Goal: Task Accomplishment & Management: Complete application form

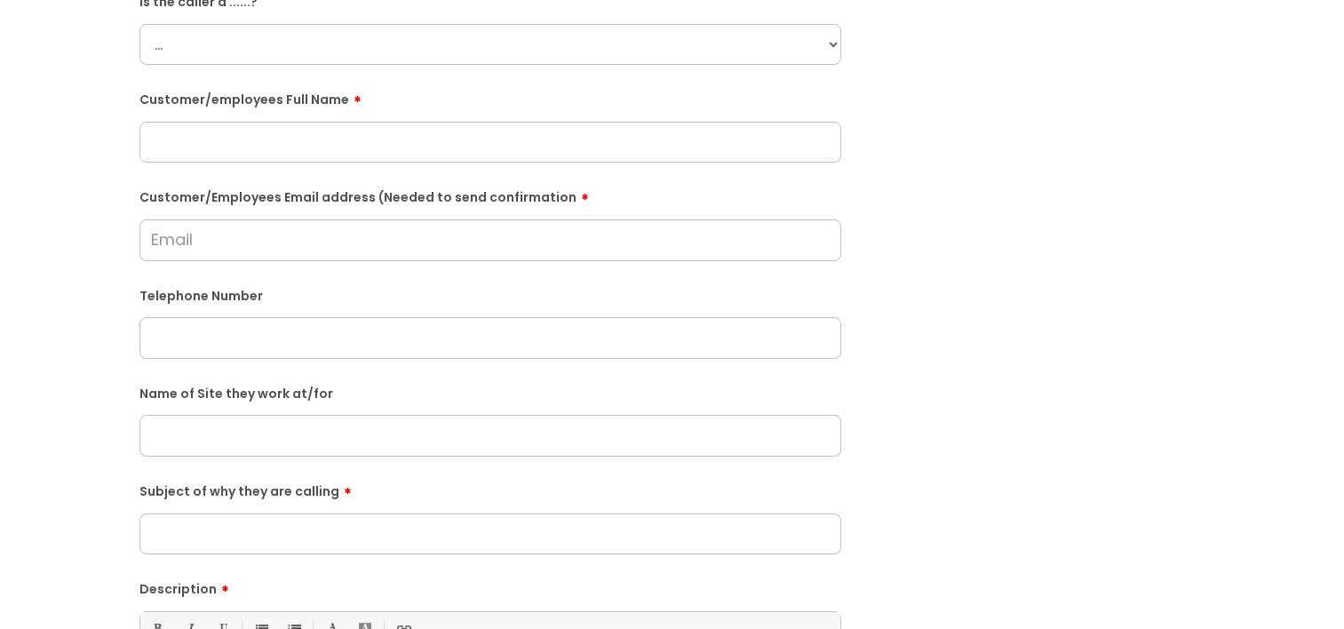
scroll to position [242, 0]
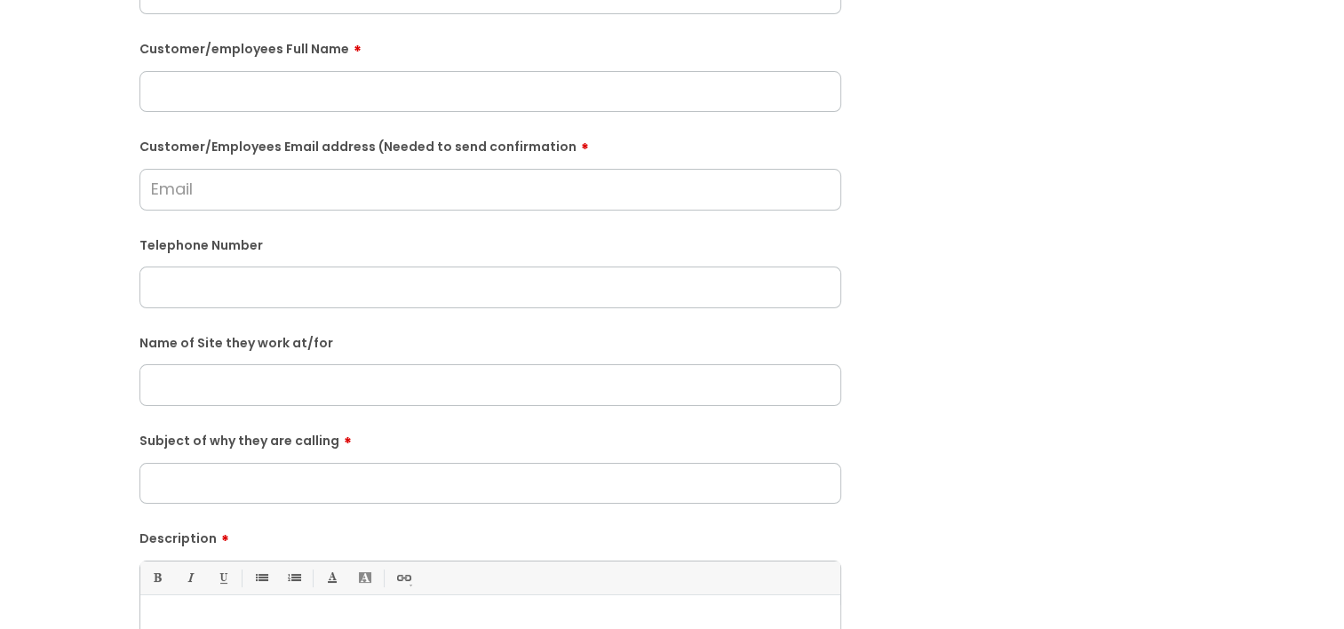
click at [176, 405] on input "text" at bounding box center [490, 384] width 702 height 41
click at [171, 385] on input "Holycoo" at bounding box center [490, 384] width 702 height 41
click at [251, 385] on input "Hollycoo" at bounding box center [490, 384] width 702 height 41
type input "Hollycombe Primary, [GEOGRAPHIC_DATA]"
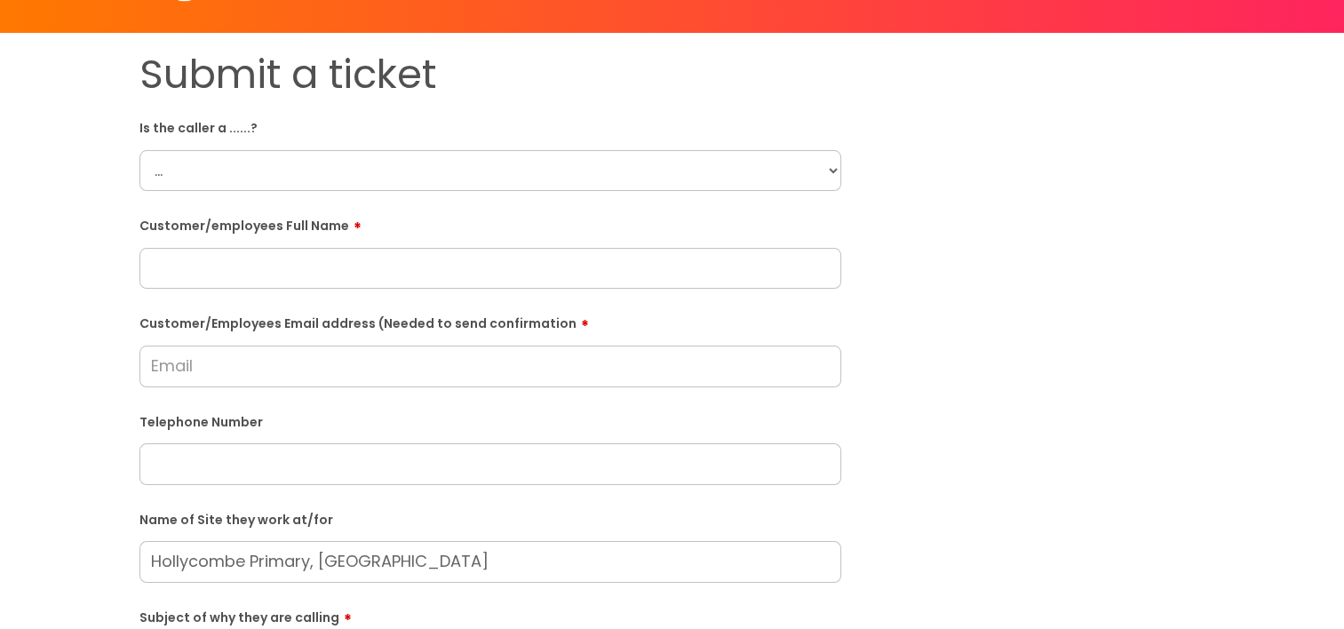
scroll to position [0, 0]
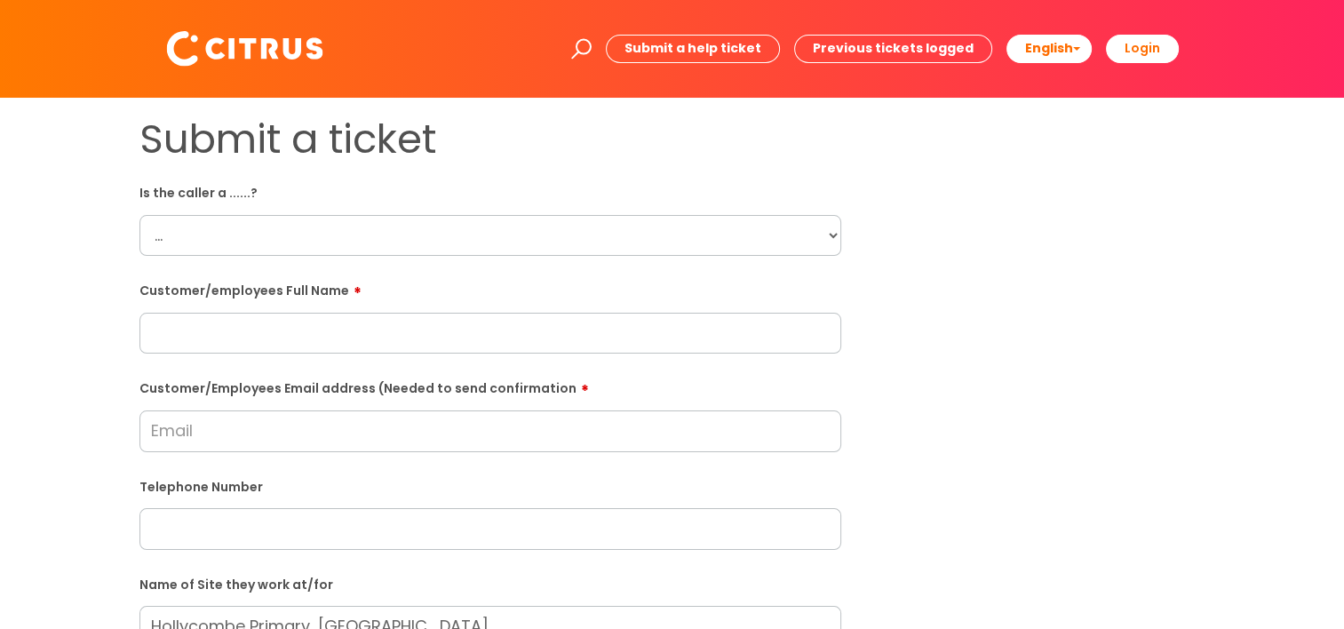
click at [156, 229] on select "... Citrus Customer Citrus Employee Contractor Supplier" at bounding box center [490, 235] width 702 height 41
select select "Citrus Employee"
click at [139, 215] on select "... Citrus Customer Citrus Employee Contractor Supplier" at bounding box center [490, 235] width 702 height 41
paste input "07747570519"
type input "07747570519"
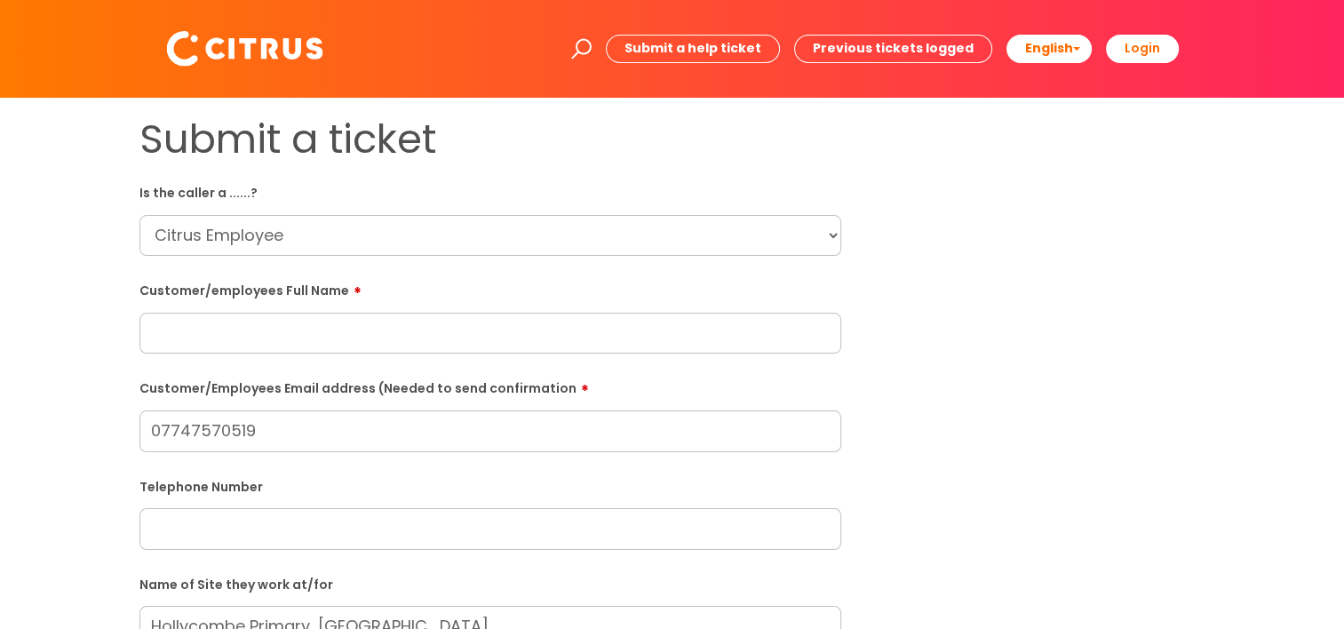
drag, startPoint x: 262, startPoint y: 434, endPoint x: 154, endPoint y: 429, distance: 108.5
click at [154, 429] on input "07747570519" at bounding box center [490, 430] width 702 height 41
paste input "07747570519"
type input "07747570519"
paste input "alisonhawkinskeogh@gmail.com"
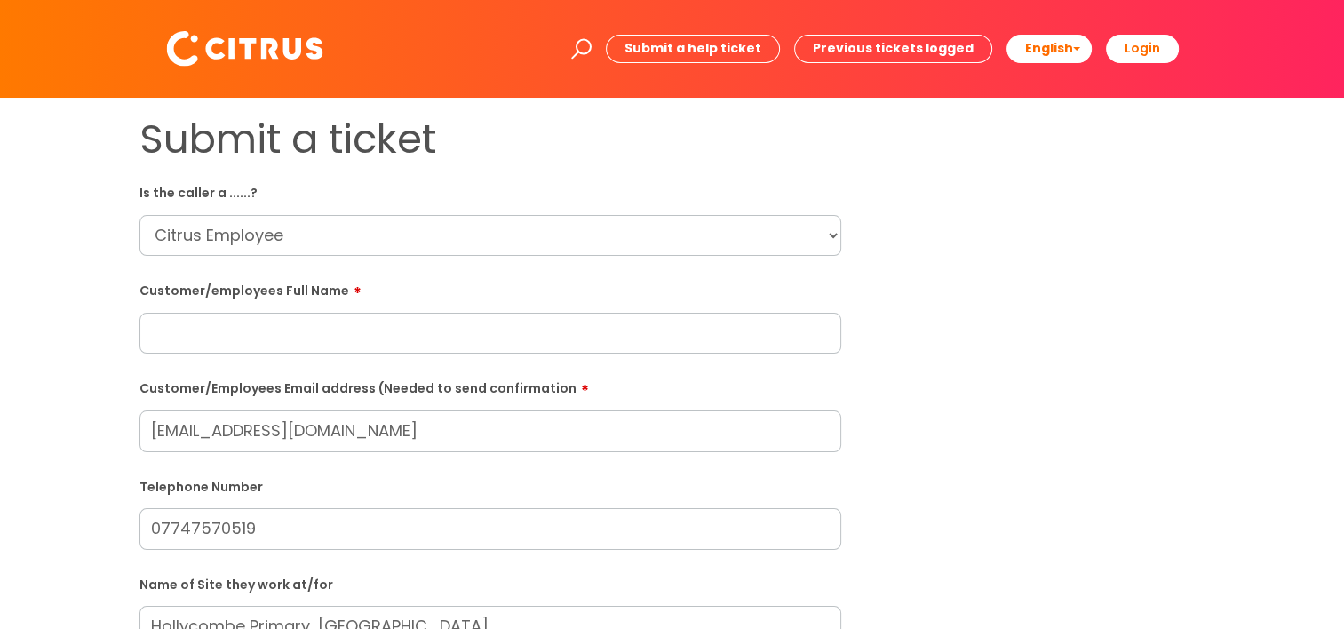
type input "alisonhawkinskeogh@gmail.com"
click at [199, 339] on input "text" at bounding box center [490, 333] width 702 height 41
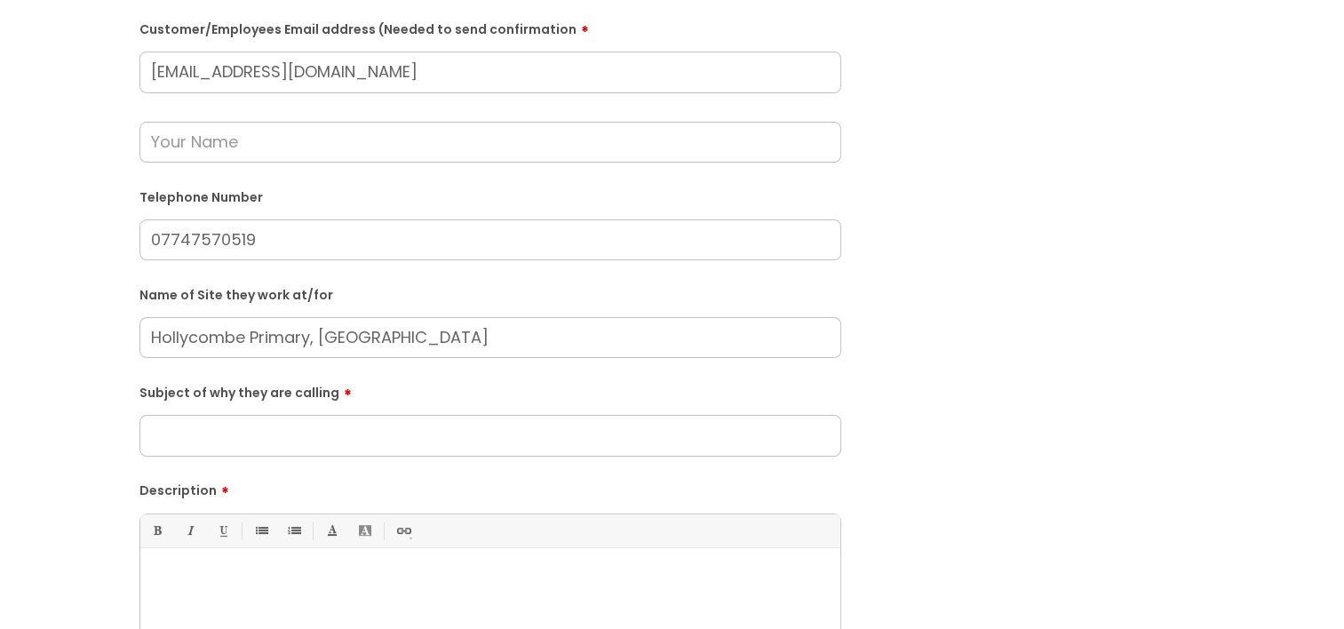
scroll to position [160, 0]
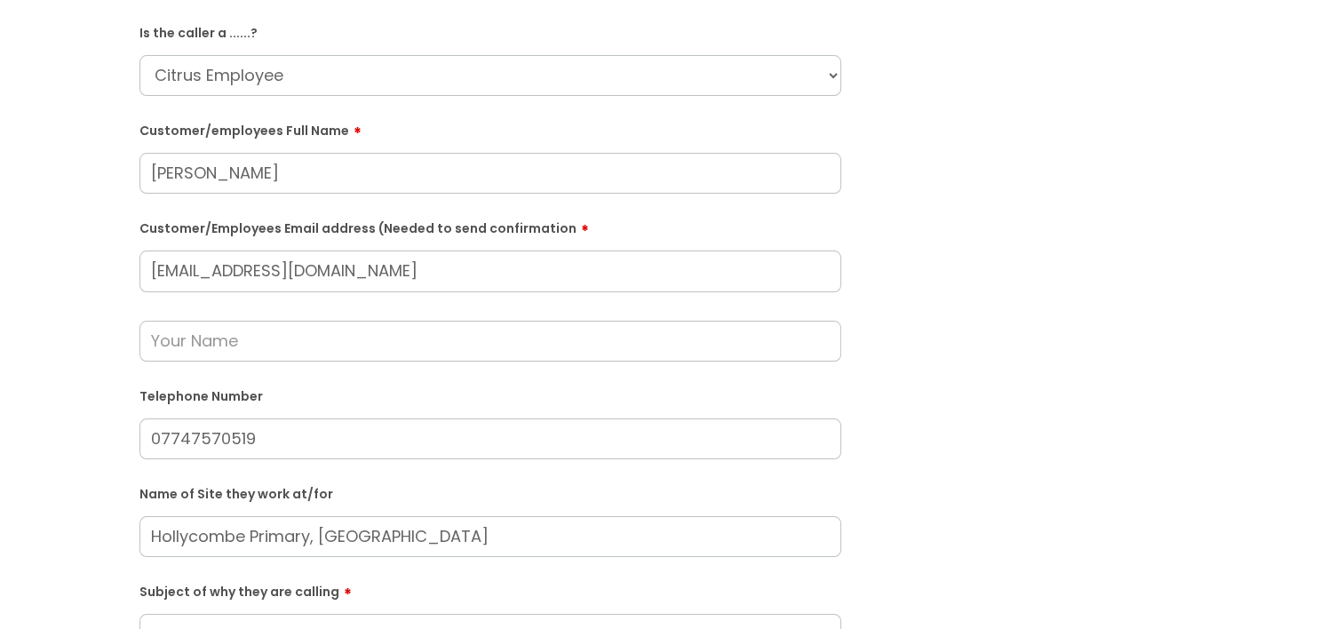
type input "Alison Keogh"
click at [262, 338] on input "text" at bounding box center [490, 341] width 702 height 41
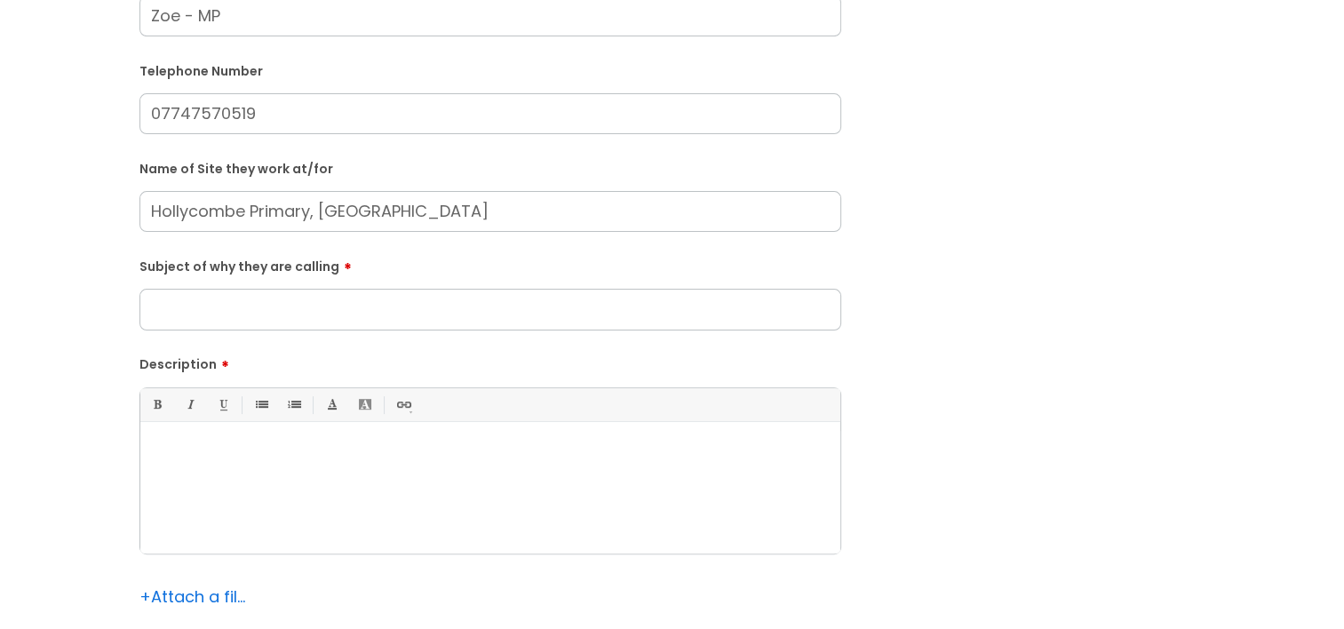
scroll to position [558, 0]
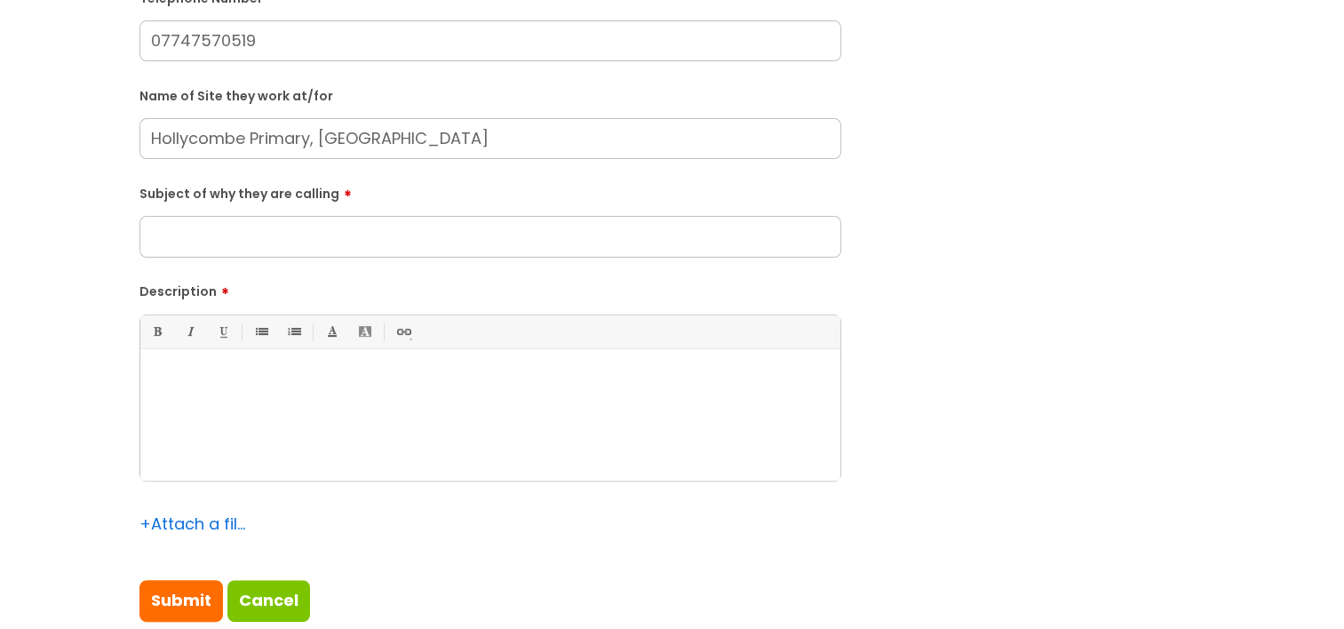
type input "Zoe - MP"
click at [219, 231] on input "Subject of why they are calling" at bounding box center [490, 236] width 702 height 41
type input "Unable to come into work"
click at [199, 380] on p at bounding box center [490, 379] width 673 height 16
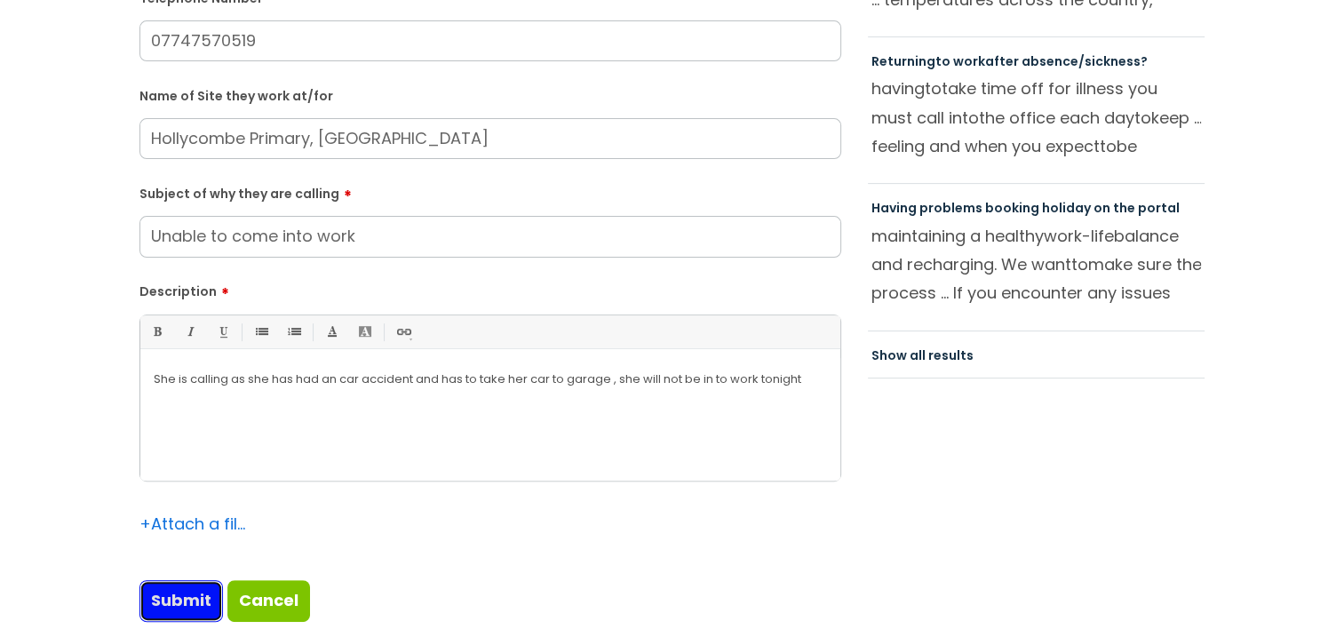
click at [153, 601] on input "Submit" at bounding box center [181, 600] width 84 height 41
type input "Please Wait..."
